Goal: Information Seeking & Learning: Learn about a topic

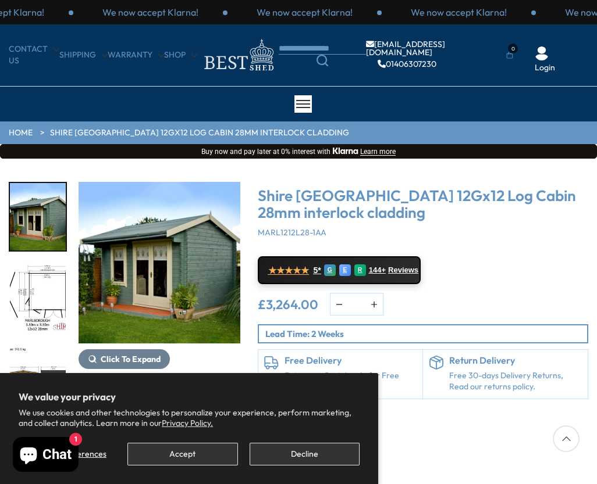
click at [173, 283] on img "1 / 18" at bounding box center [160, 263] width 162 height 162
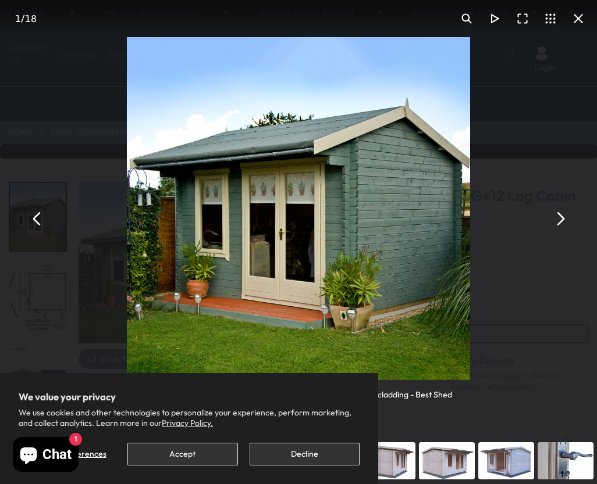
click at [562, 219] on button "You can close this modal content with the ESC key" at bounding box center [560, 219] width 28 height 28
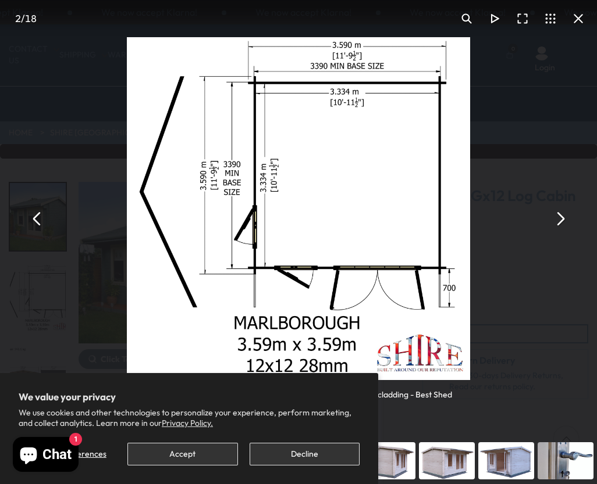
click at [554, 219] on button "You can close this modal content with the ESC key" at bounding box center [560, 219] width 28 height 28
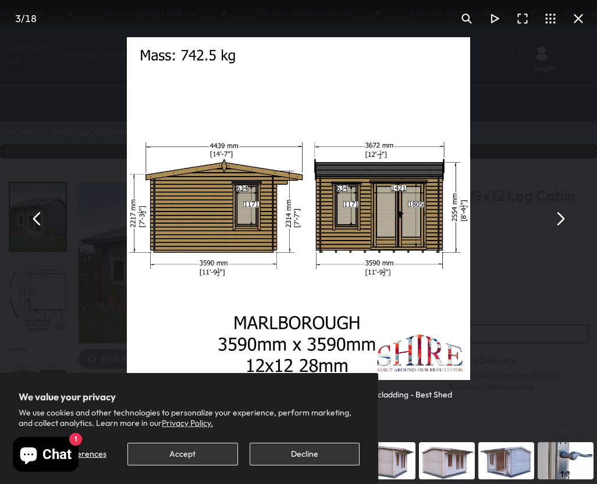
click at [554, 218] on button "You can close this modal content with the ESC key" at bounding box center [560, 219] width 28 height 28
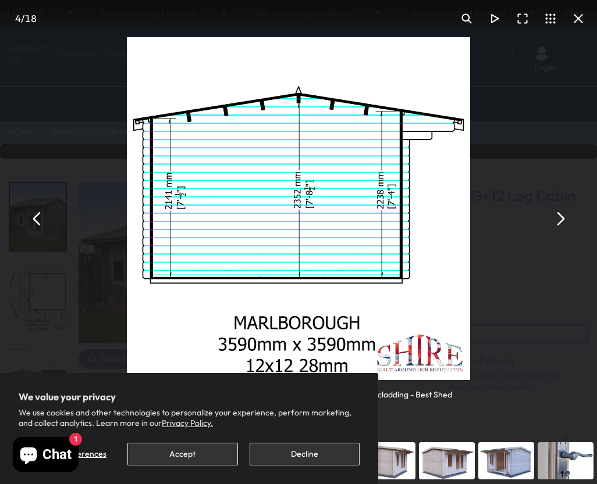
click at [554, 218] on button "You can close this modal content with the ESC key" at bounding box center [560, 219] width 28 height 28
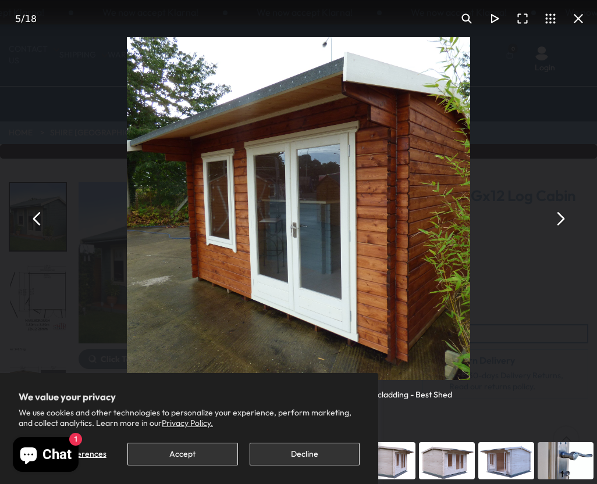
click at [554, 218] on button "You can close this modal content with the ESC key" at bounding box center [560, 219] width 28 height 28
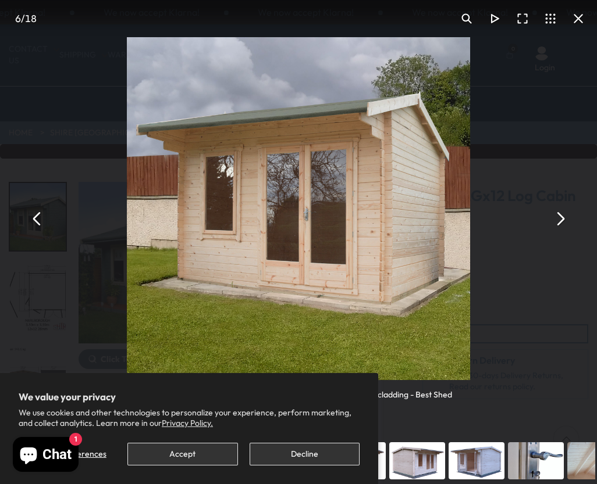
click at [566, 225] on button "You can close this modal content with the ESC key" at bounding box center [560, 219] width 28 height 28
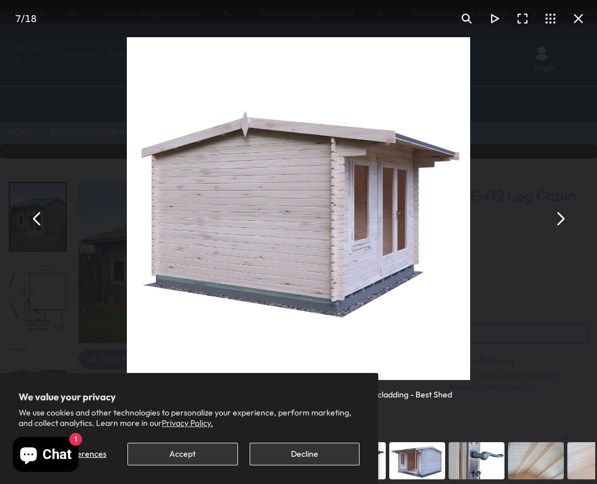
click at [565, 221] on button "You can close this modal content with the ESC key" at bounding box center [560, 219] width 28 height 28
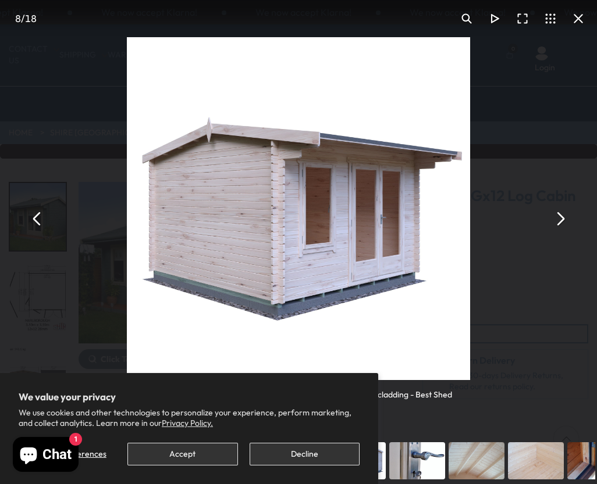
click at [40, 227] on button "You can close this modal content with the ESC key" at bounding box center [37, 219] width 28 height 28
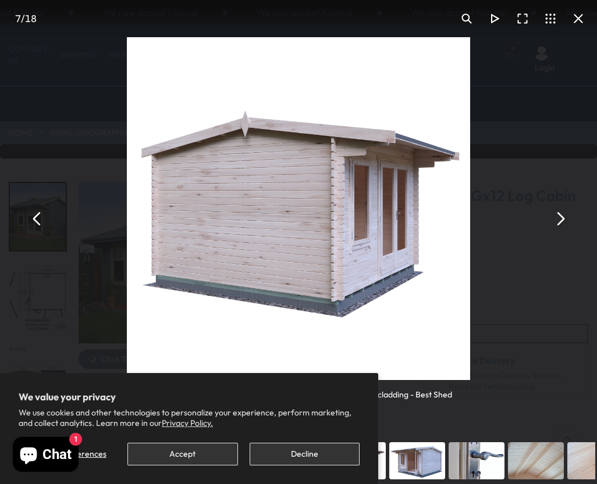
click at [40, 227] on button "You can close this modal content with the ESC key" at bounding box center [37, 219] width 28 height 28
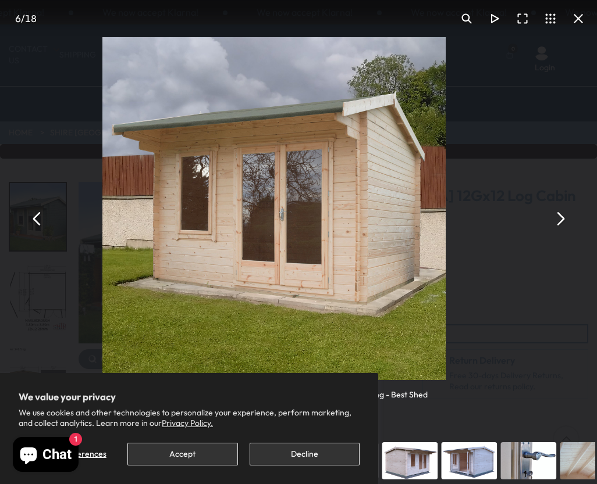
click at [40, 227] on button "You can close this modal content with the ESC key" at bounding box center [37, 219] width 28 height 28
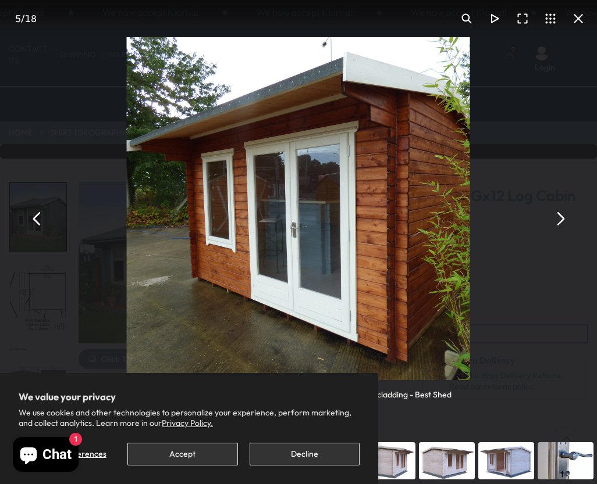
click at [40, 227] on button "You can close this modal content with the ESC key" at bounding box center [37, 219] width 28 height 28
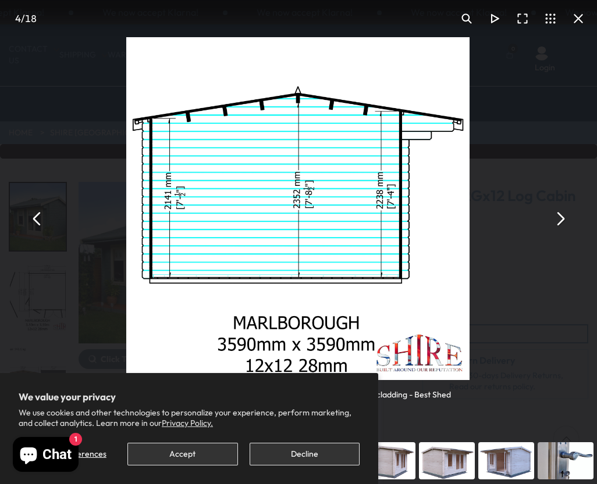
click at [40, 227] on button "You can close this modal content with the ESC key" at bounding box center [37, 219] width 28 height 28
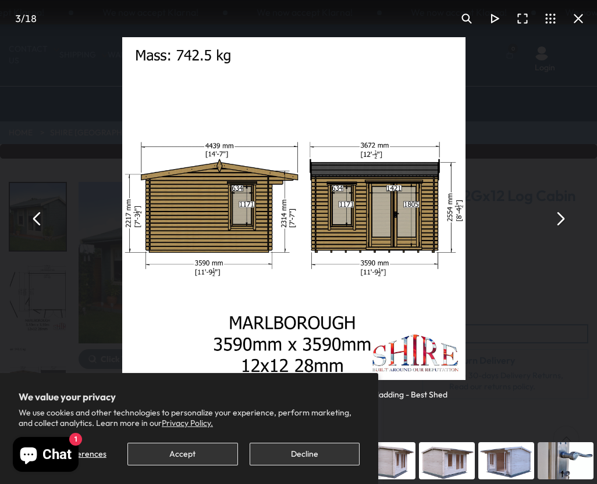
click at [40, 227] on button "You can close this modal content with the ESC key" at bounding box center [37, 219] width 28 height 28
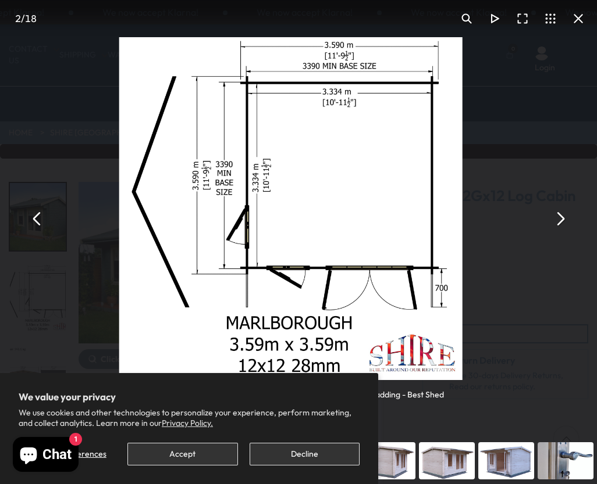
click at [40, 227] on button "You can close this modal content with the ESC key" at bounding box center [37, 219] width 28 height 28
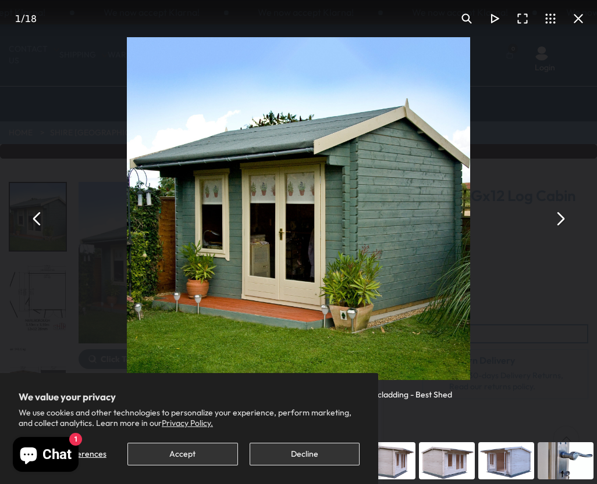
click at [290, 223] on img "You can close this modal content with the ESC key" at bounding box center [298, 208] width 343 height 343
click at [583, 16] on button "You can close this modal content with the ESC key" at bounding box center [578, 19] width 28 height 28
